Goal: Task Accomplishment & Management: Use online tool/utility

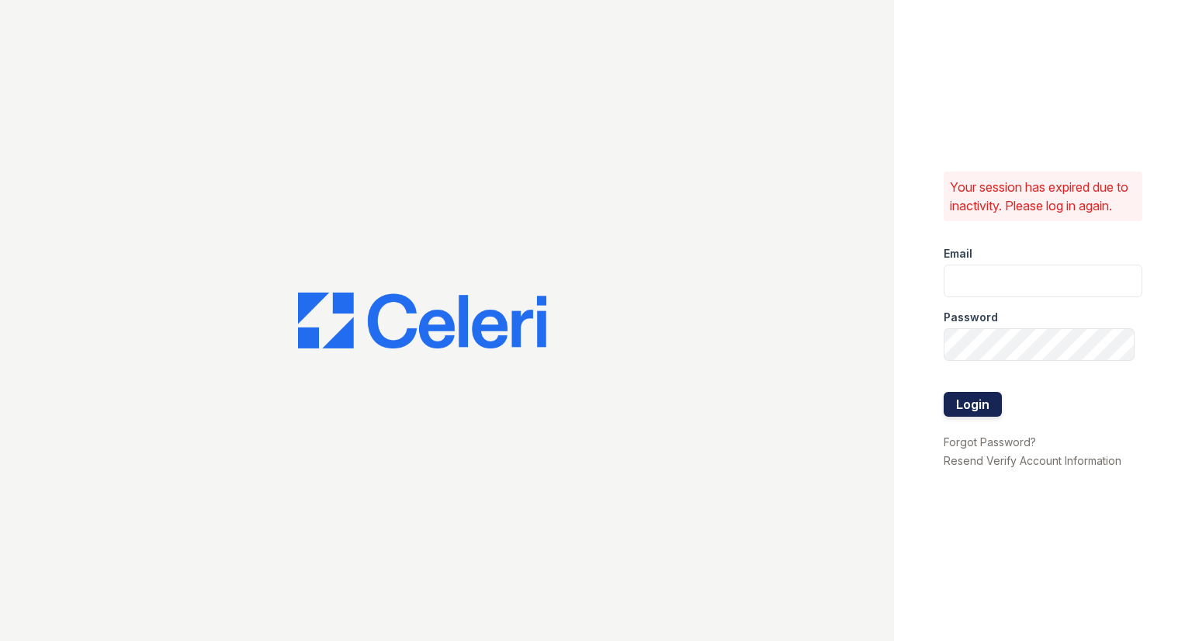
type input "[EMAIL_ADDRESS][DOMAIN_NAME]"
click at [966, 401] on button "Login" at bounding box center [972, 404] width 58 height 25
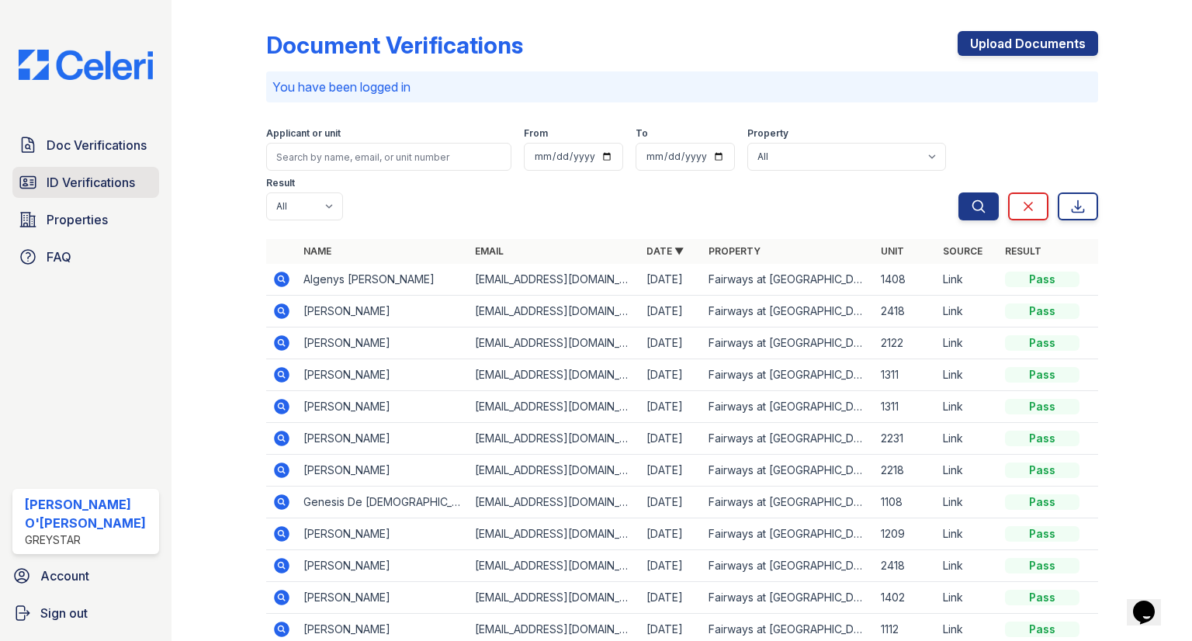
click at [100, 175] on span "ID Verifications" at bounding box center [91, 182] width 88 height 19
